Goal: Task Accomplishment & Management: Manage account settings

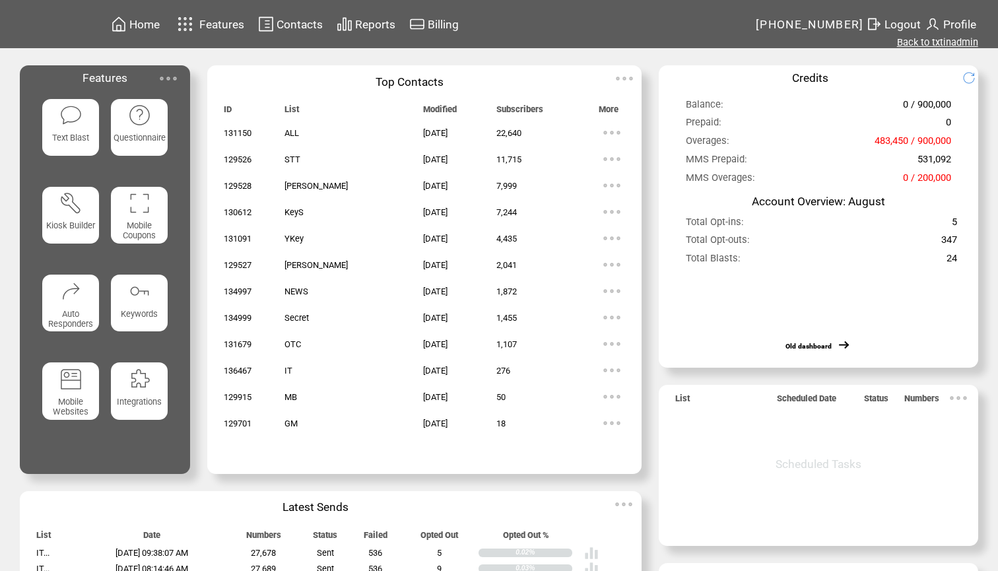
click at [957, 46] on link "Back to txtinadmin" at bounding box center [937, 42] width 81 height 12
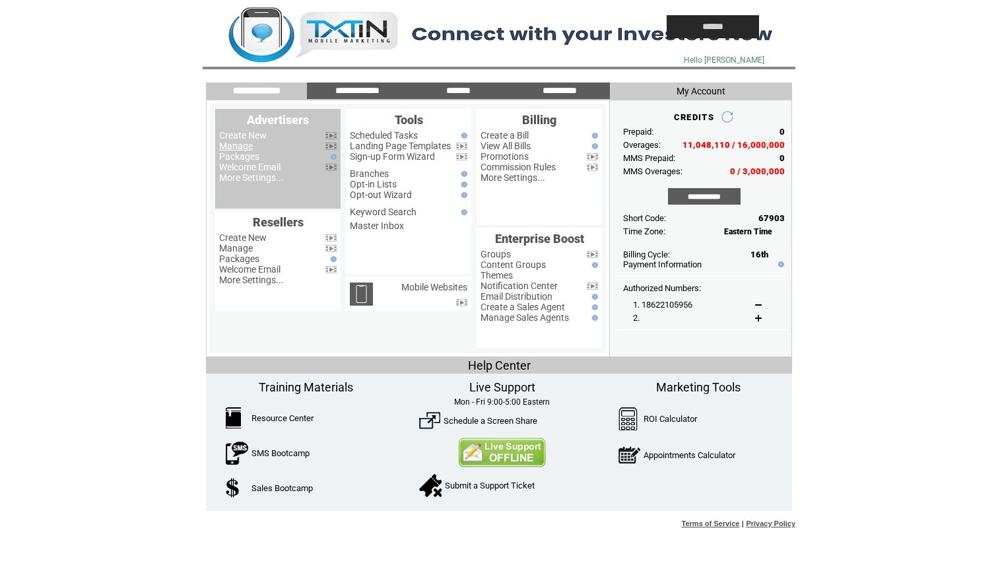
click at [242, 146] on link "Manage" at bounding box center [236, 146] width 34 height 11
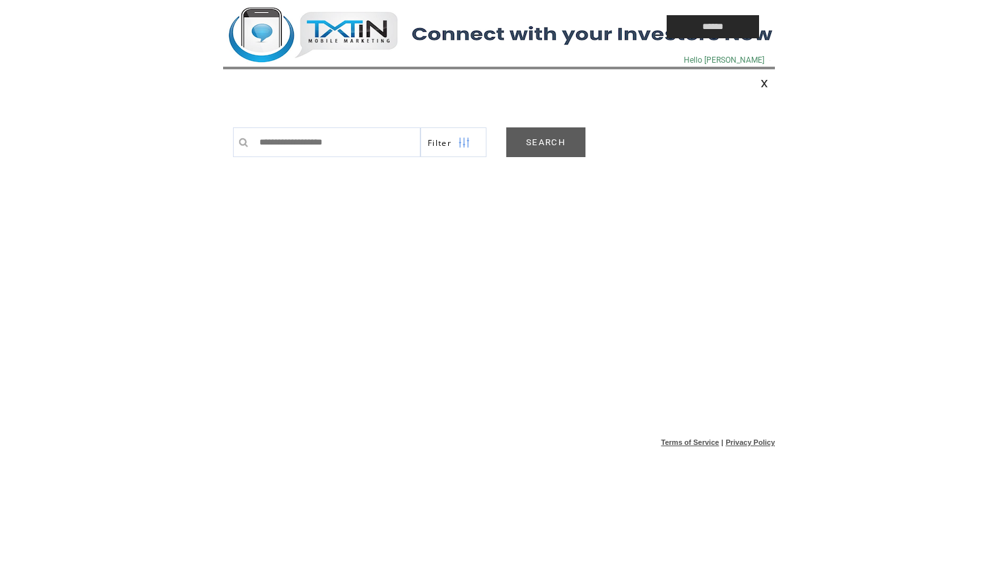
click at [541, 142] on link "SEARCH" at bounding box center [545, 142] width 79 height 30
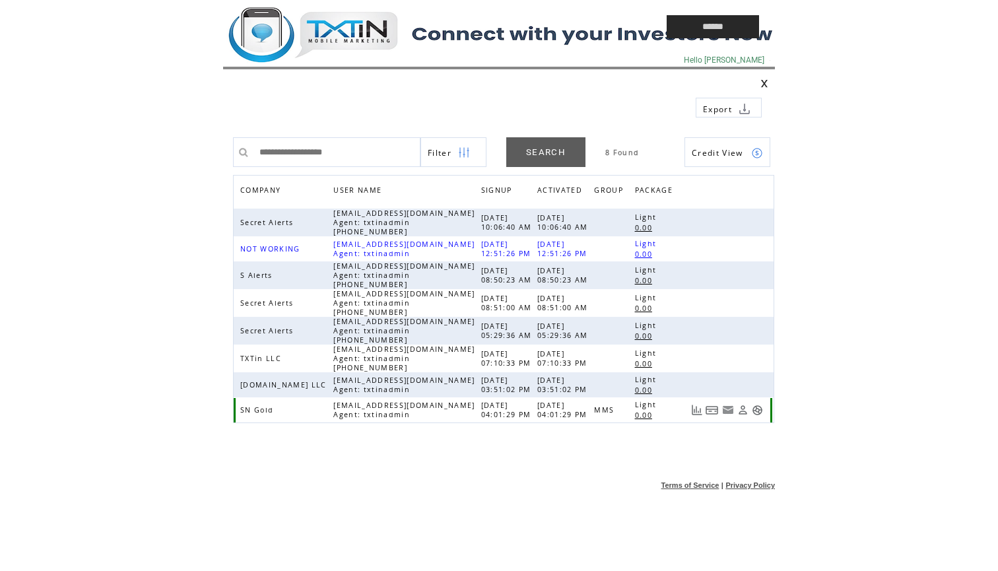
click at [758, 410] on link at bounding box center [757, 410] width 11 height 11
click at [366, 48] on td at bounding box center [414, 26] width 383 height 53
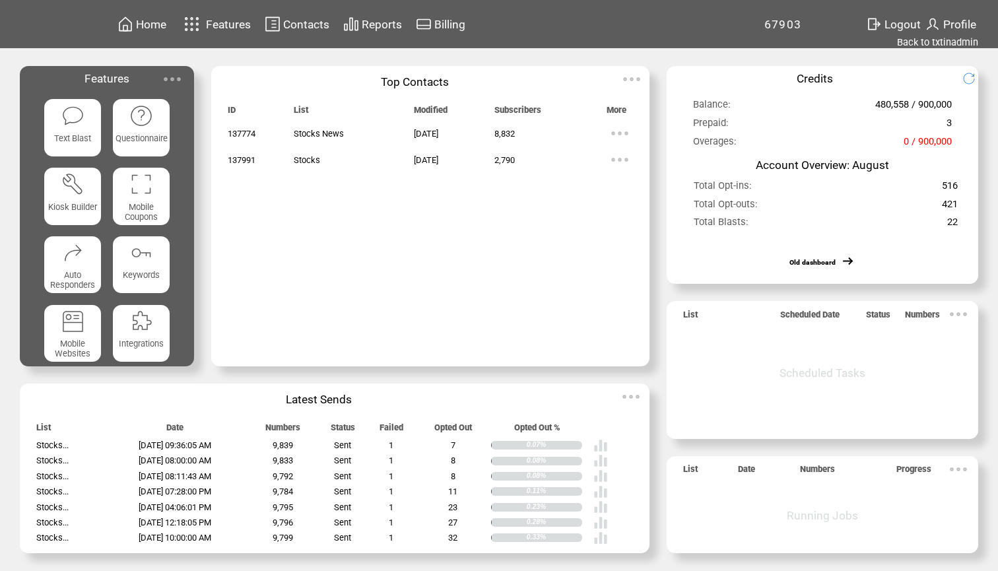
click at [317, 23] on span "Contacts" at bounding box center [306, 24] width 46 height 13
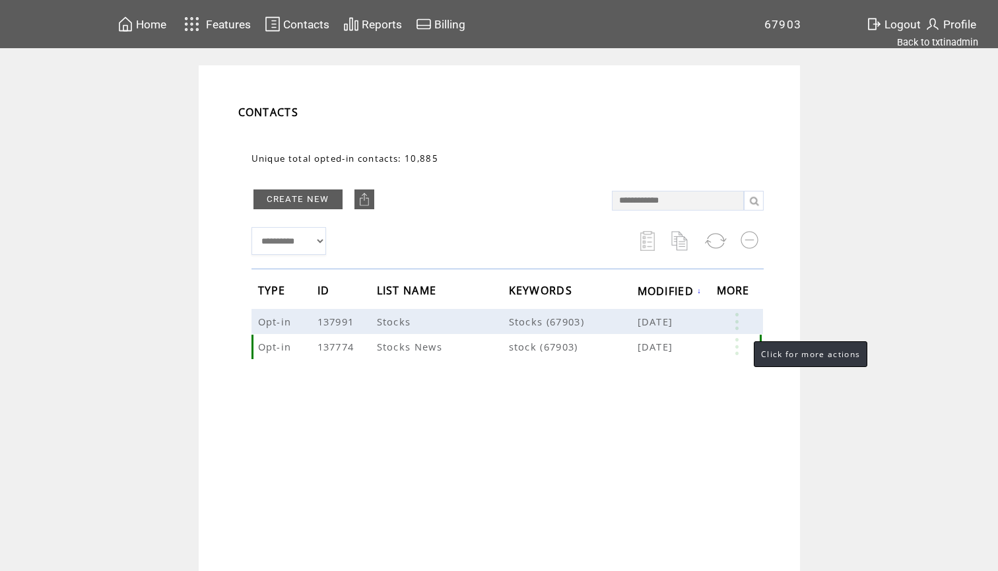
click at [738, 350] on link at bounding box center [737, 346] width 40 height 17
click at [667, 393] on link "8832" at bounding box center [688, 391] width 66 height 20
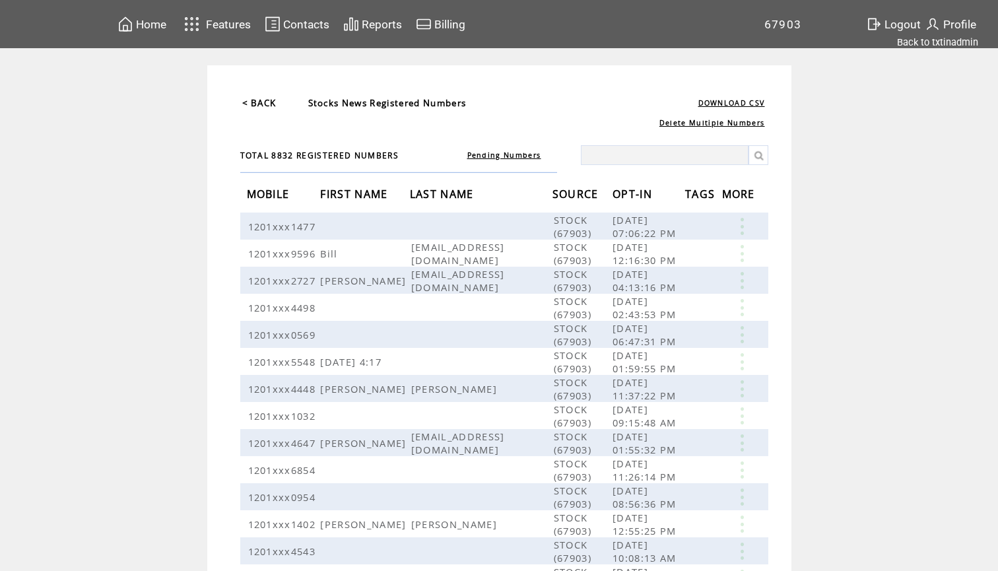
click at [630, 201] on span "OPT-IN" at bounding box center [633, 195] width 43 height 24
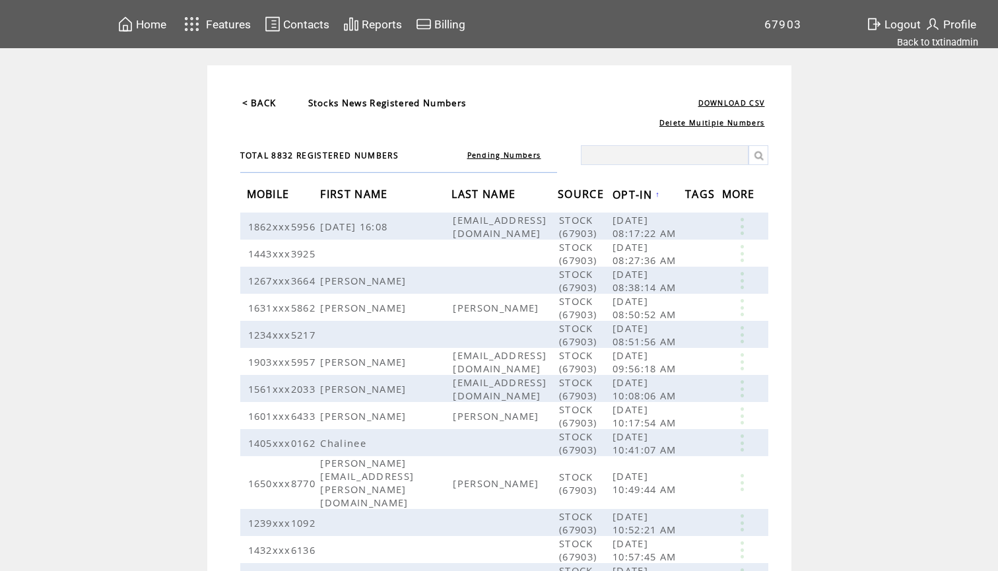
click at [655, 187] on span "OPT-IN" at bounding box center [633, 196] width 43 height 24
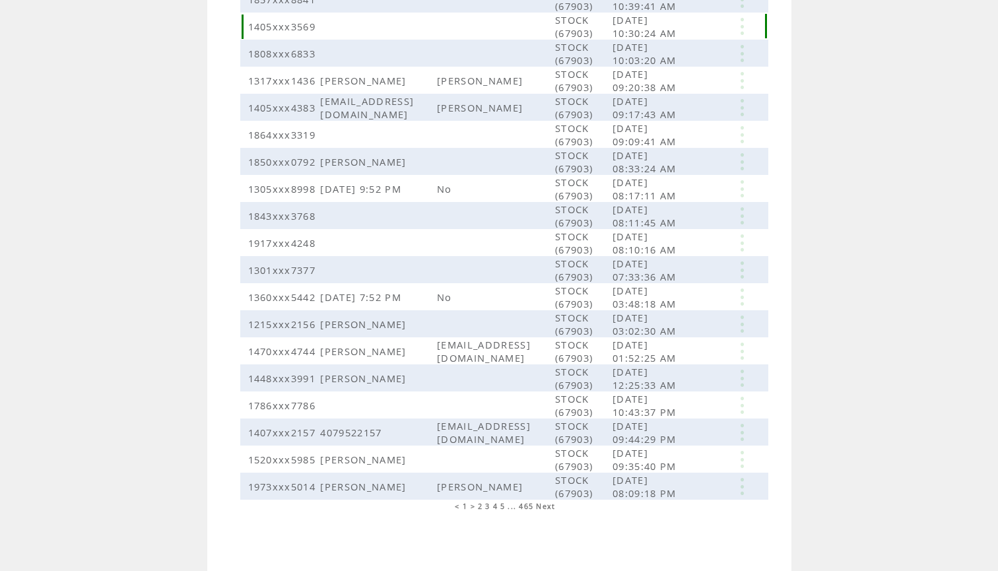
scroll to position [465, 0]
click at [478, 509] on span "2" at bounding box center [480, 506] width 5 height 9
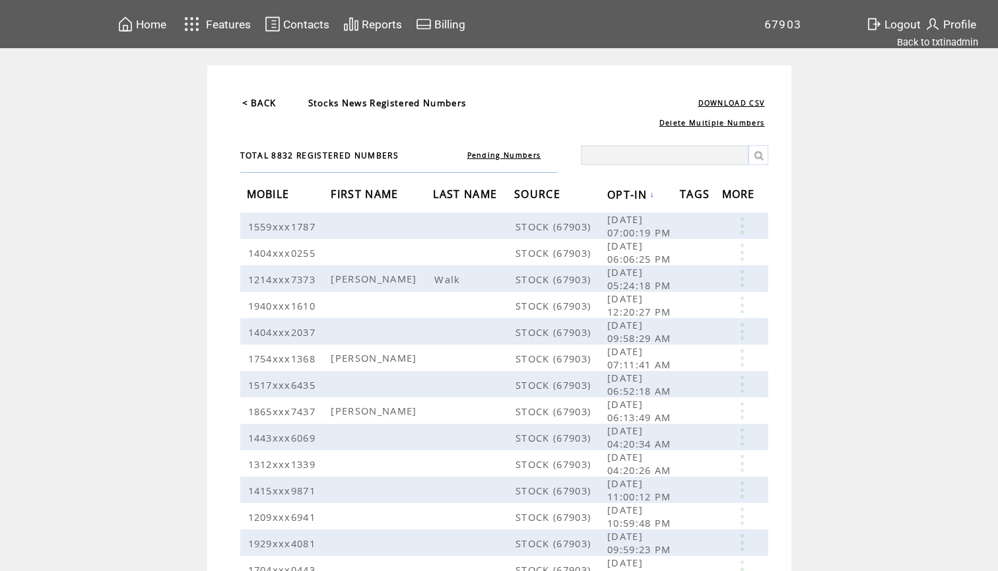
click at [147, 18] on span "Home" at bounding box center [151, 24] width 30 height 13
